Goal: Task Accomplishment & Management: Manage account settings

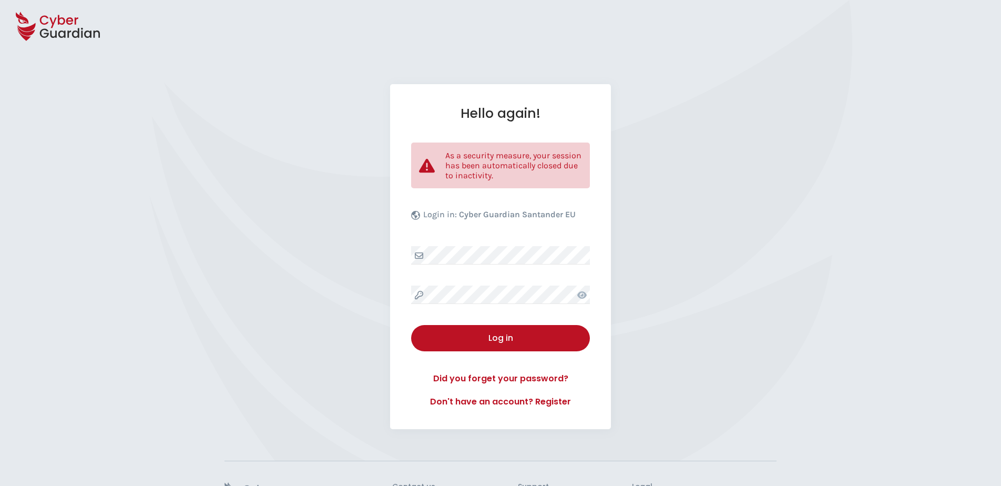
select select "English"
click at [496, 278] on div "Hello again! As a security measure, your session has been automatically closed …" at bounding box center [500, 256] width 221 height 345
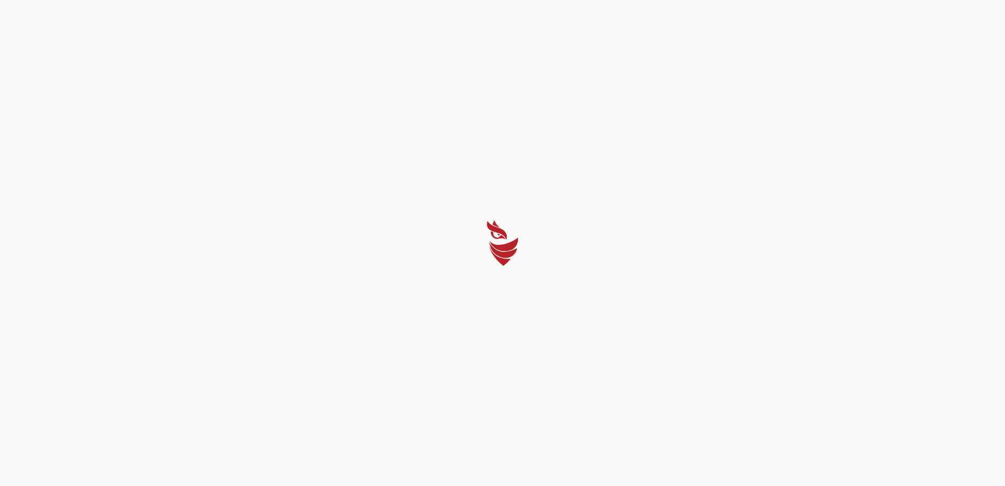
select select "English"
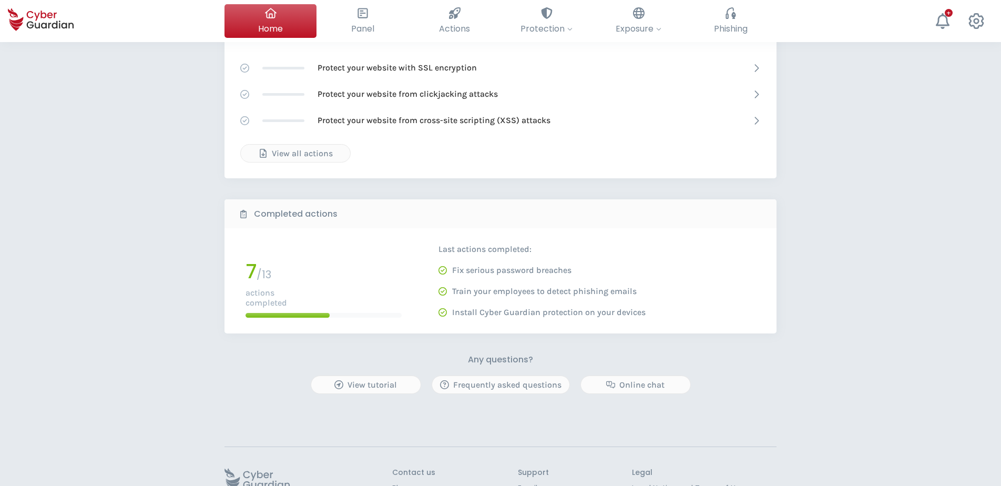
scroll to position [368, 0]
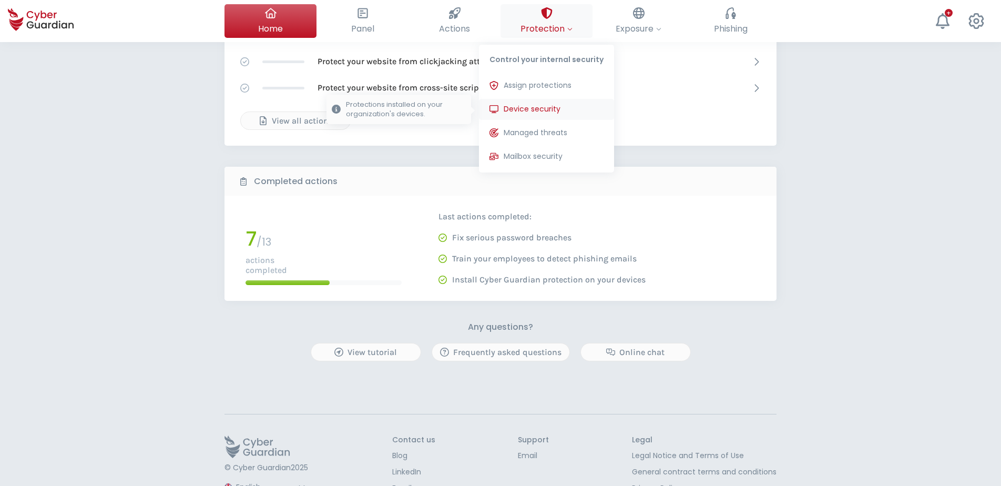
click at [546, 107] on span "Device security" at bounding box center [532, 109] width 57 height 11
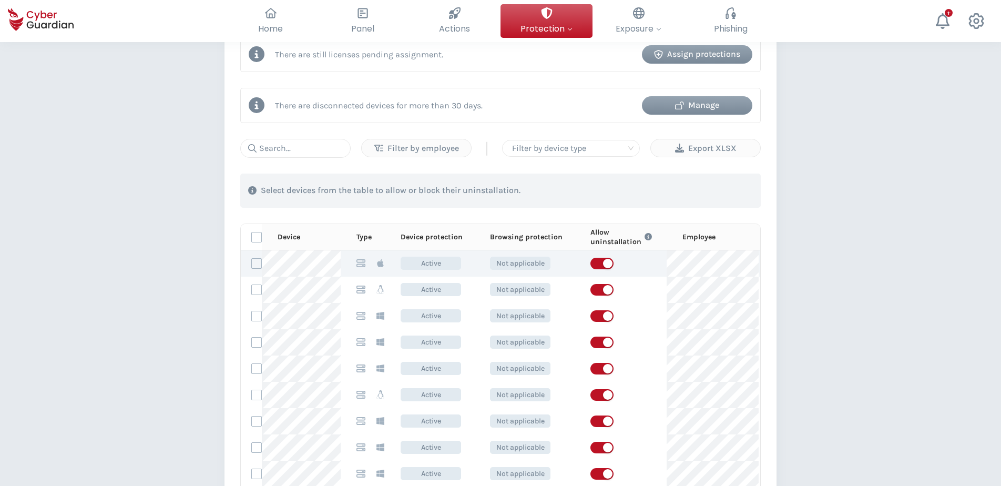
scroll to position [473, 0]
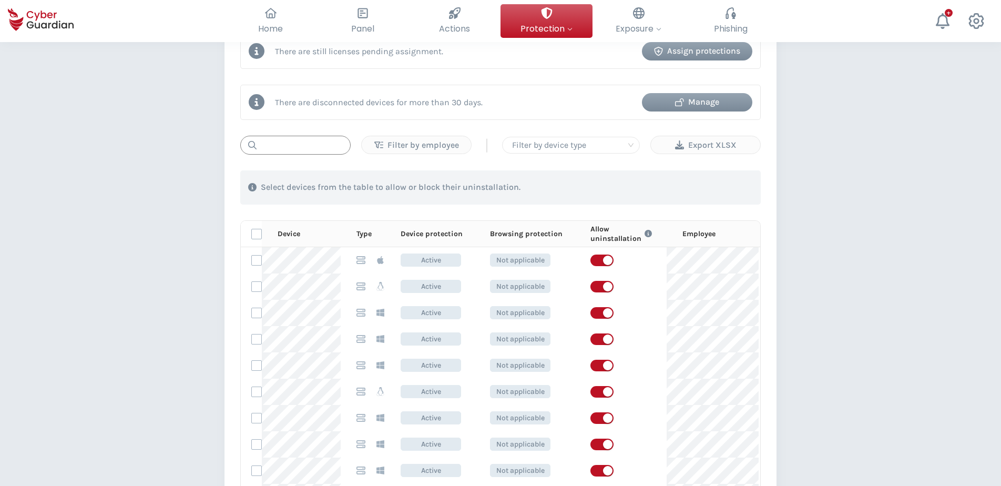
click at [299, 148] on input "text" at bounding box center [295, 145] width 110 height 19
type input "LAC"
click at [384, 241] on th "Type" at bounding box center [363, 234] width 44 height 26
click at [365, 233] on p "Type" at bounding box center [363, 233] width 15 height 9
click at [366, 233] on p "Type" at bounding box center [363, 233] width 15 height 9
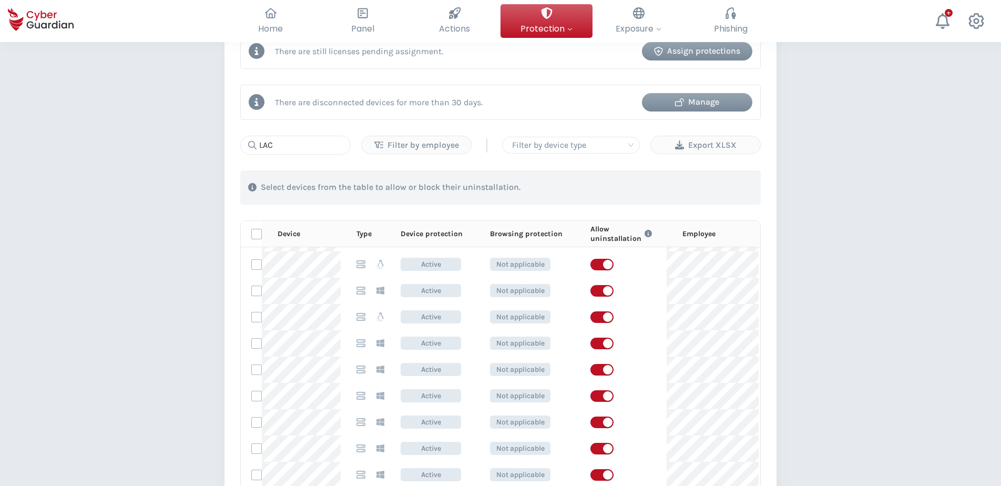
scroll to position [0, 0]
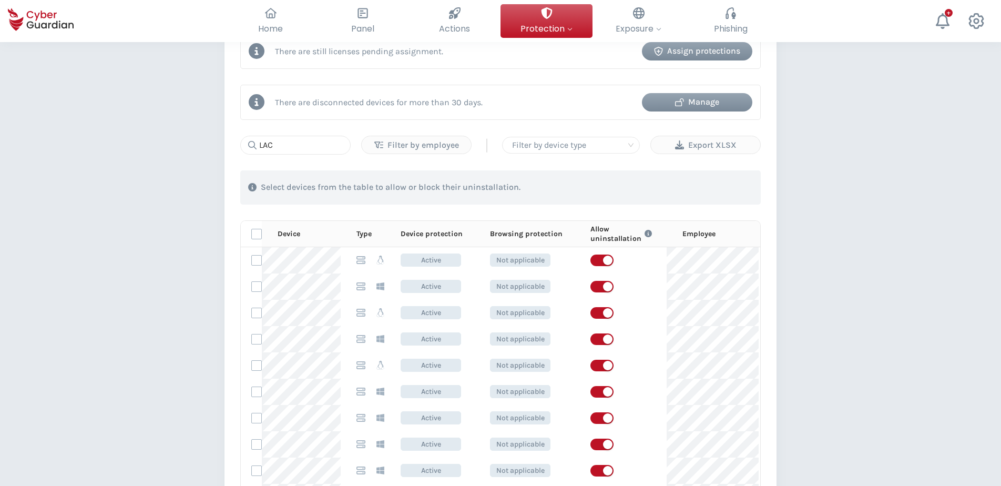
click at [840, 303] on div "PROTECTION > Device security How does it work? Add employees Install the protec…" at bounding box center [500, 159] width 1001 height 1181
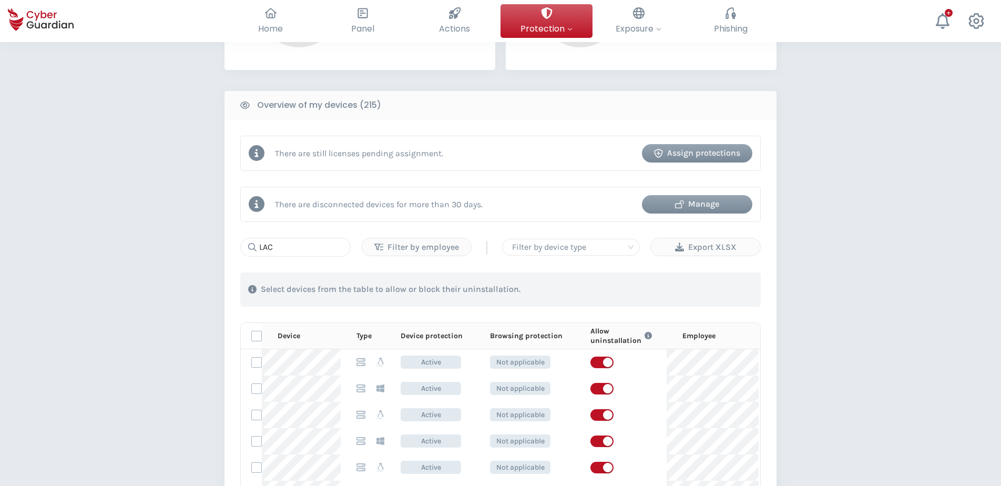
scroll to position [368, 0]
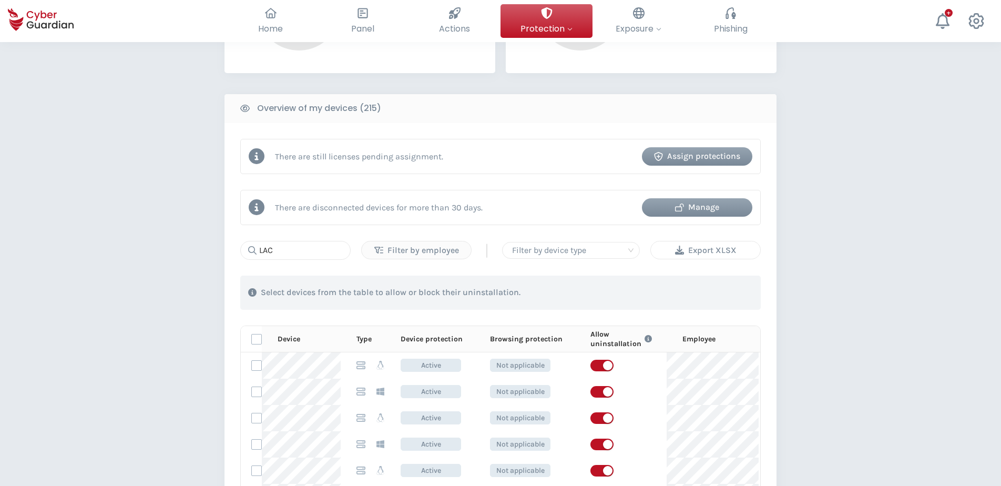
click at [725, 249] on div "Export XLSX" at bounding box center [706, 250] width 94 height 13
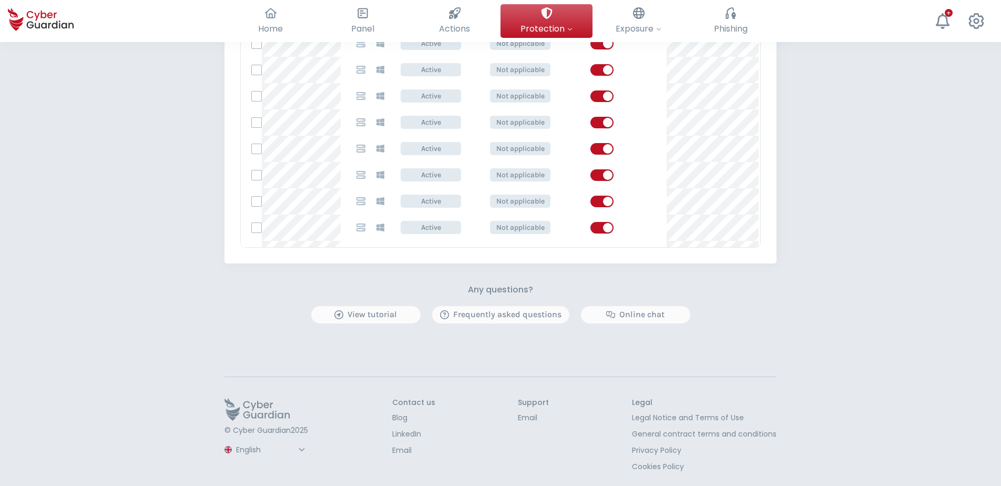
scroll to position [158, 0]
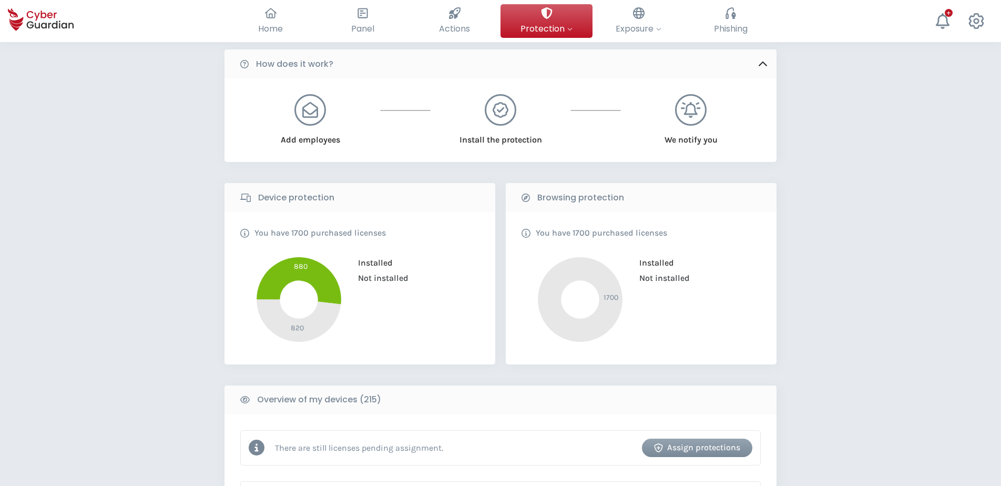
scroll to position [0, 0]
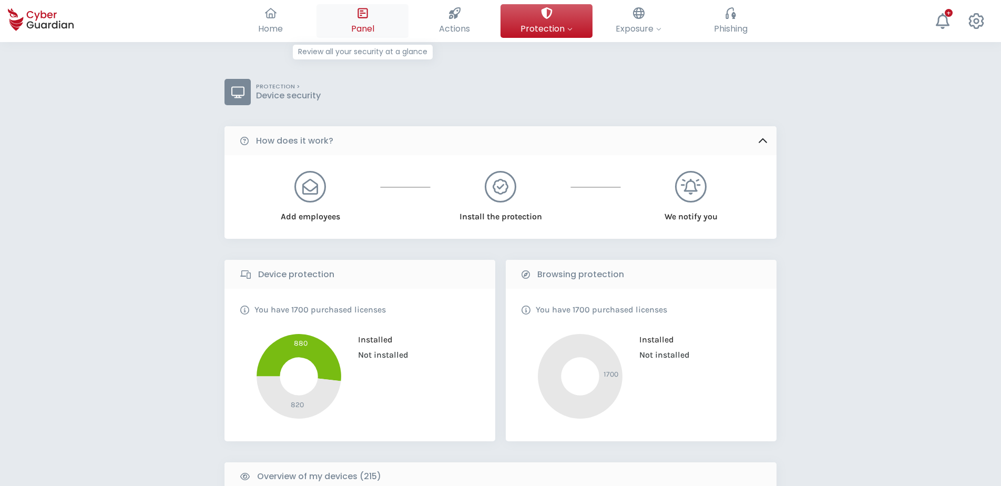
click at [358, 19] on div at bounding box center [363, 13] width 12 height 18
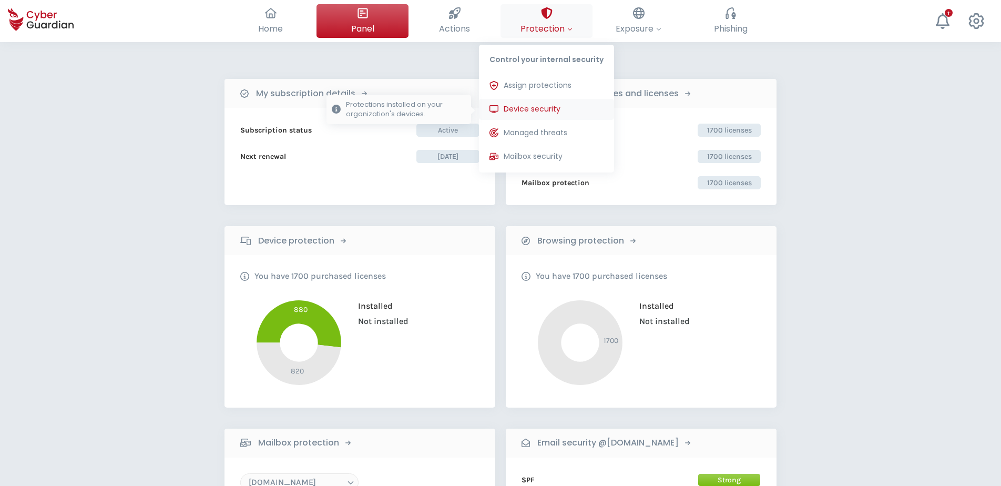
click at [535, 102] on button "Device security Protections installed on your organization's devices." at bounding box center [546, 109] width 135 height 21
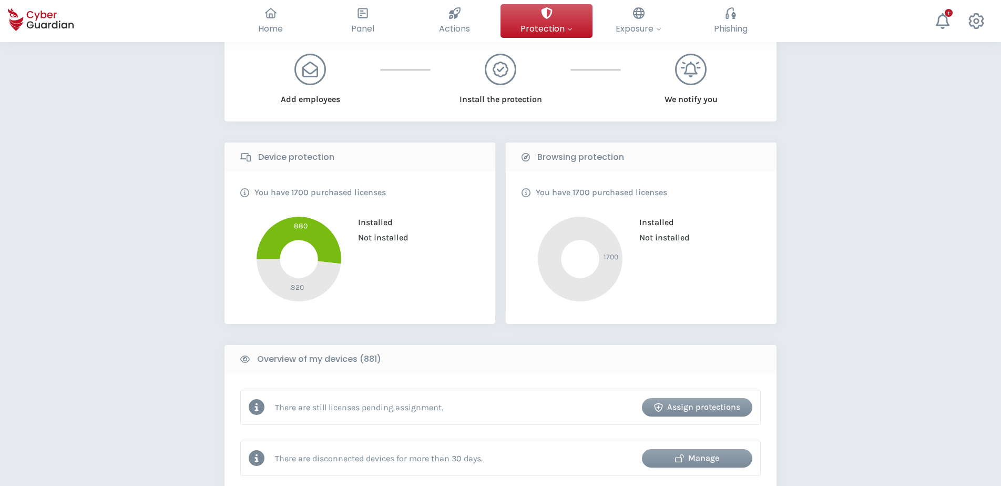
scroll to position [105, 0]
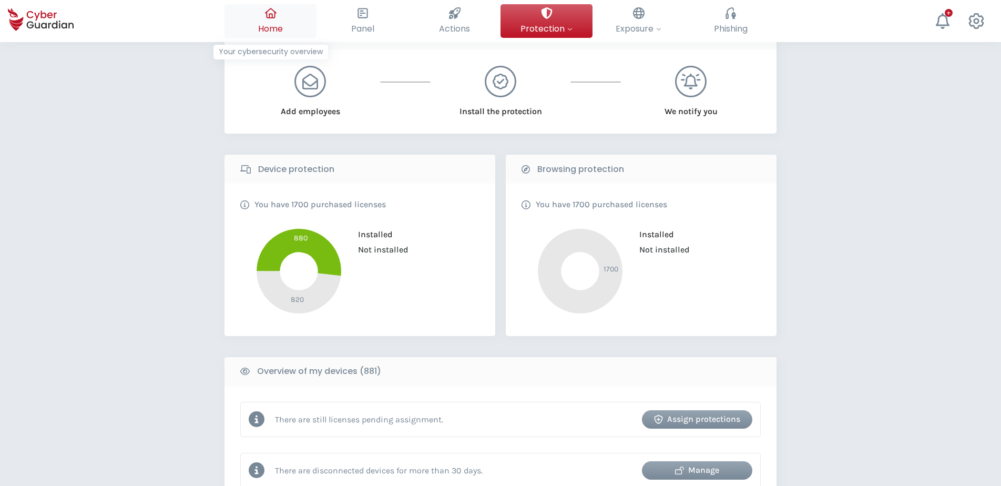
click at [274, 15] on icon at bounding box center [270, 13] width 12 height 11
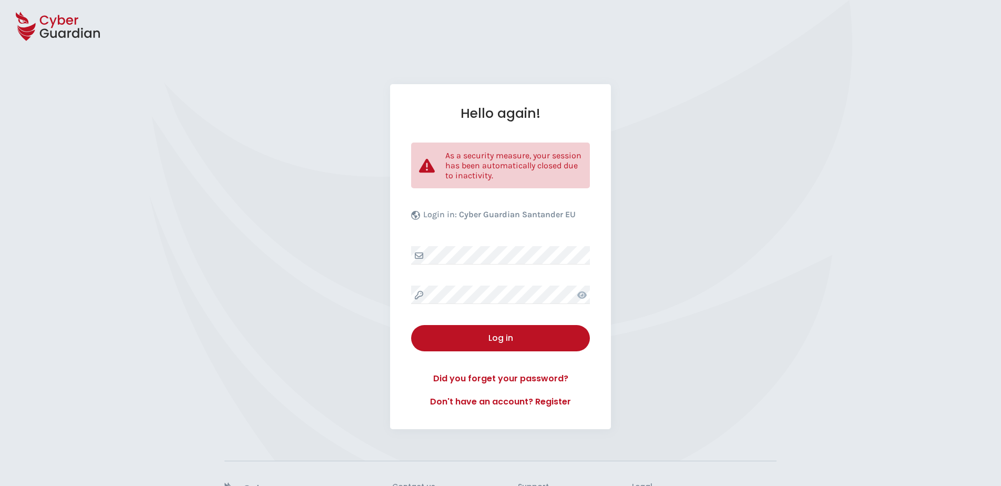
select select "English"
